Goal: Task Accomplishment & Management: Manage account settings

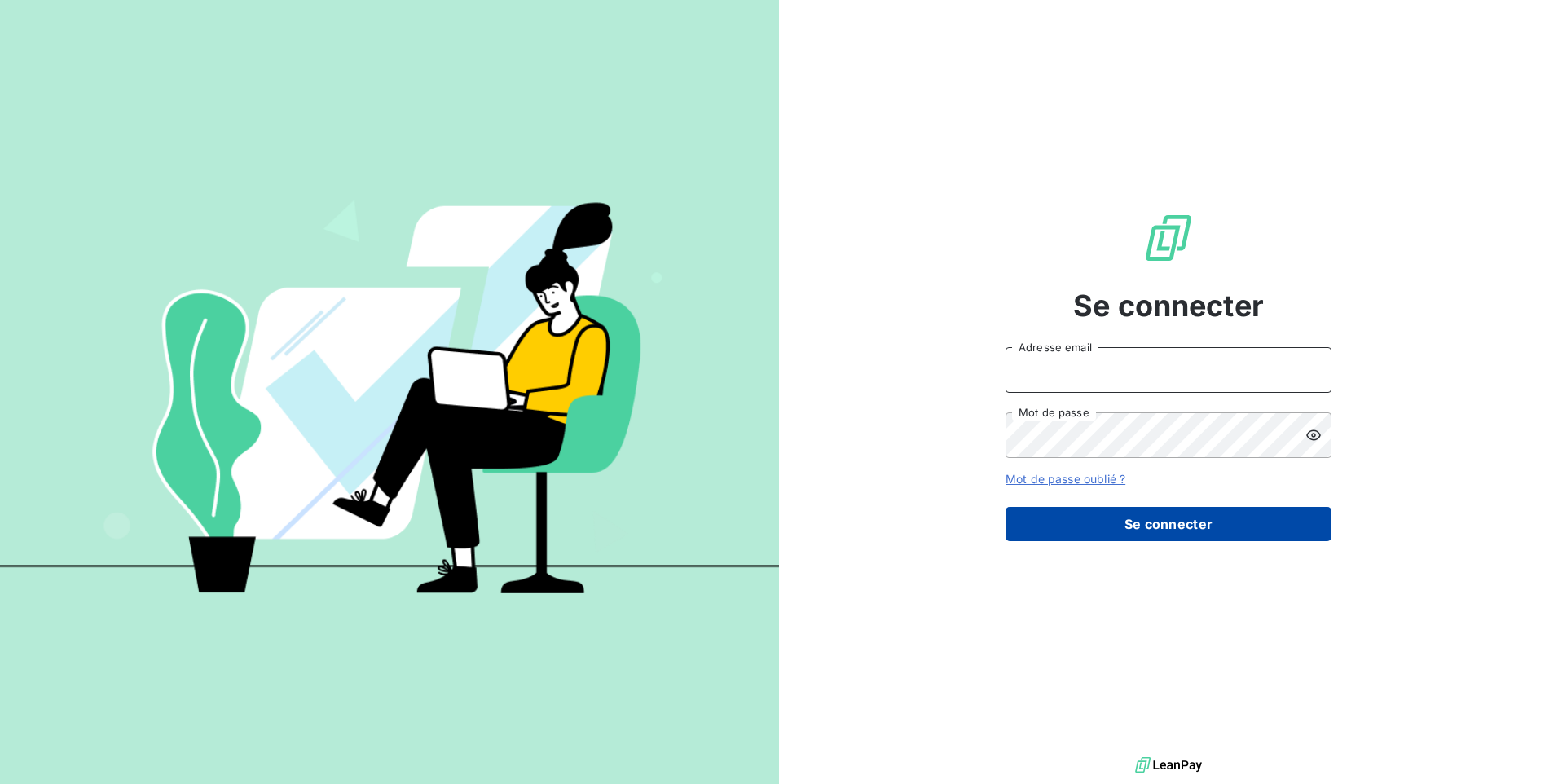
type input "[EMAIL_ADDRESS][DOMAIN_NAME]"
click at [1123, 529] on button "Se connecter" at bounding box center [1168, 524] width 326 height 34
click at [1167, 522] on button "Se connecter" at bounding box center [1168, 524] width 326 height 34
